Goal: Task Accomplishment & Management: Manage account settings

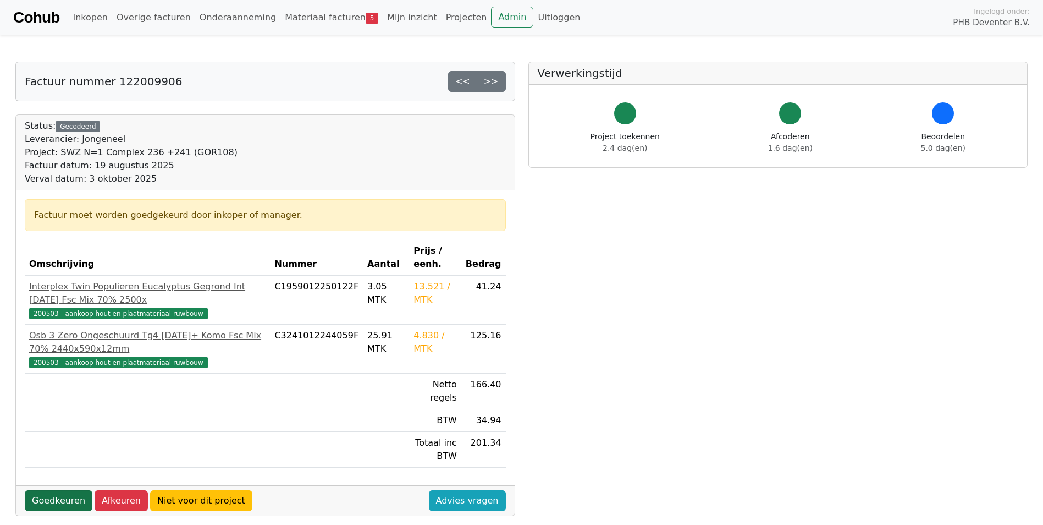
click at [57, 490] on link "Goedkeuren" at bounding box center [59, 500] width 68 height 21
click at [50, 490] on link "Goedkeuren" at bounding box center [59, 500] width 68 height 21
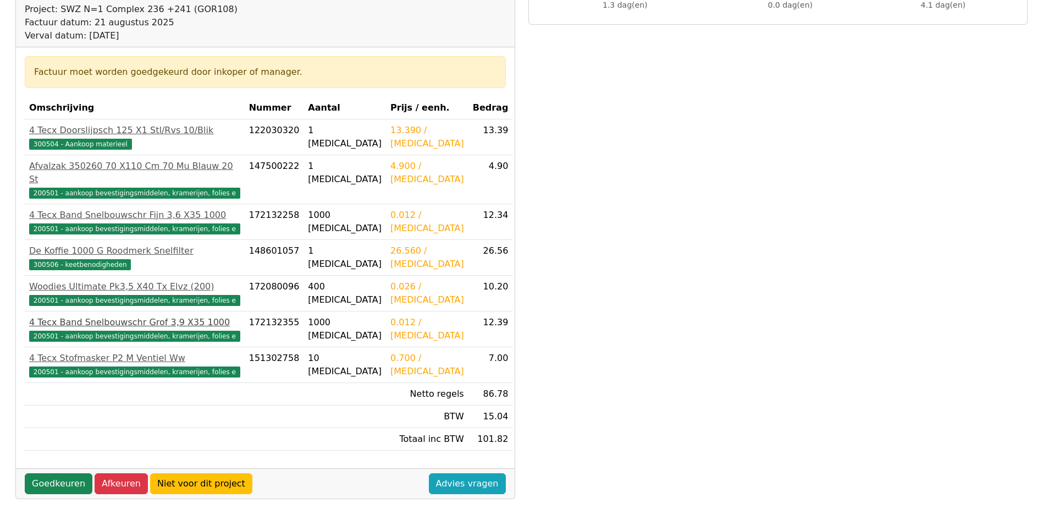
scroll to position [165, 0]
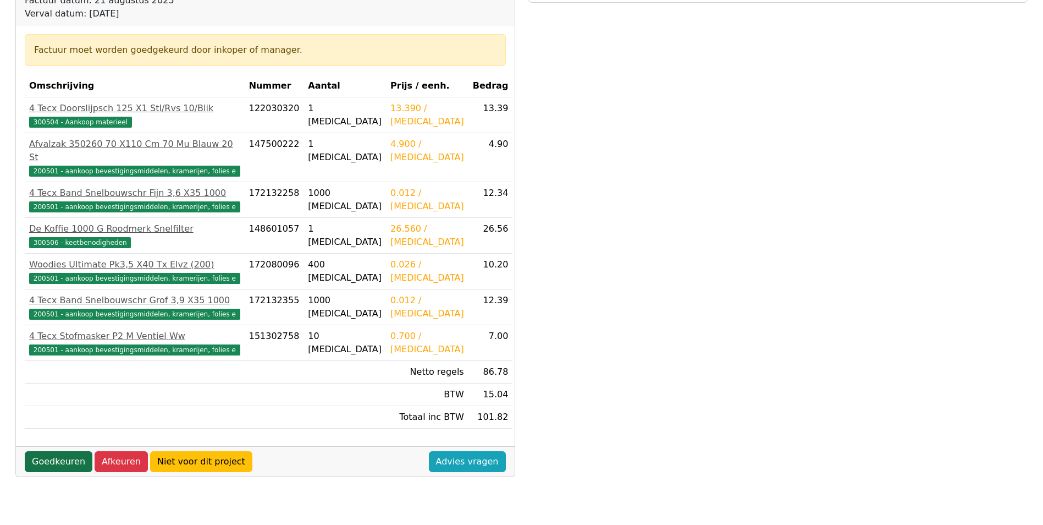
click at [51, 452] on link "Goedkeuren" at bounding box center [59, 461] width 68 height 21
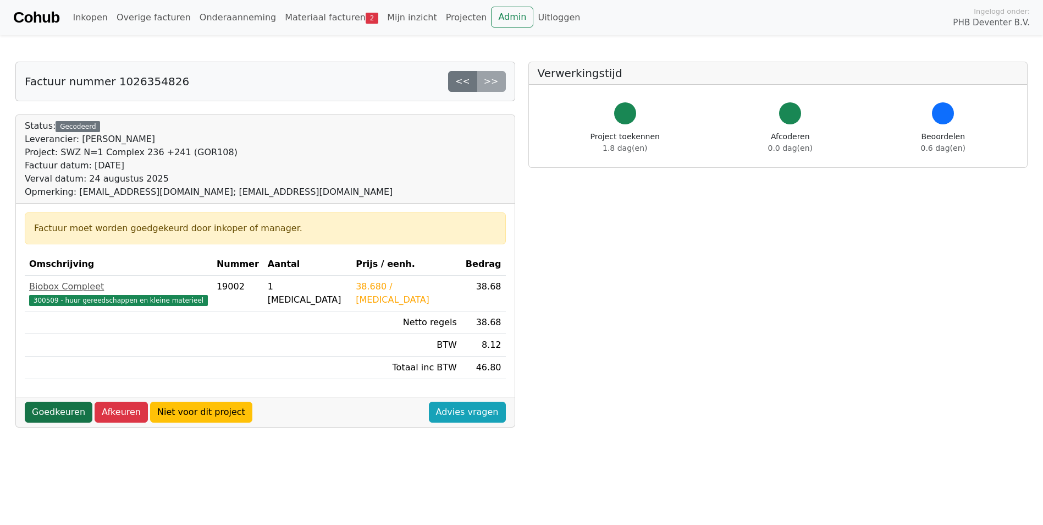
click at [41, 417] on link "Goedkeuren" at bounding box center [59, 411] width 68 height 21
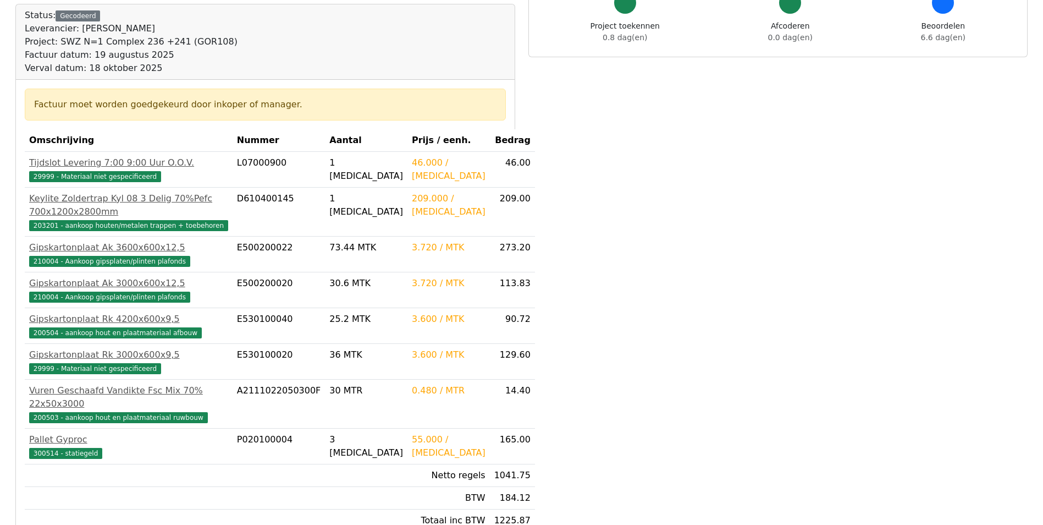
scroll to position [165, 0]
